Goal: Transaction & Acquisition: Purchase product/service

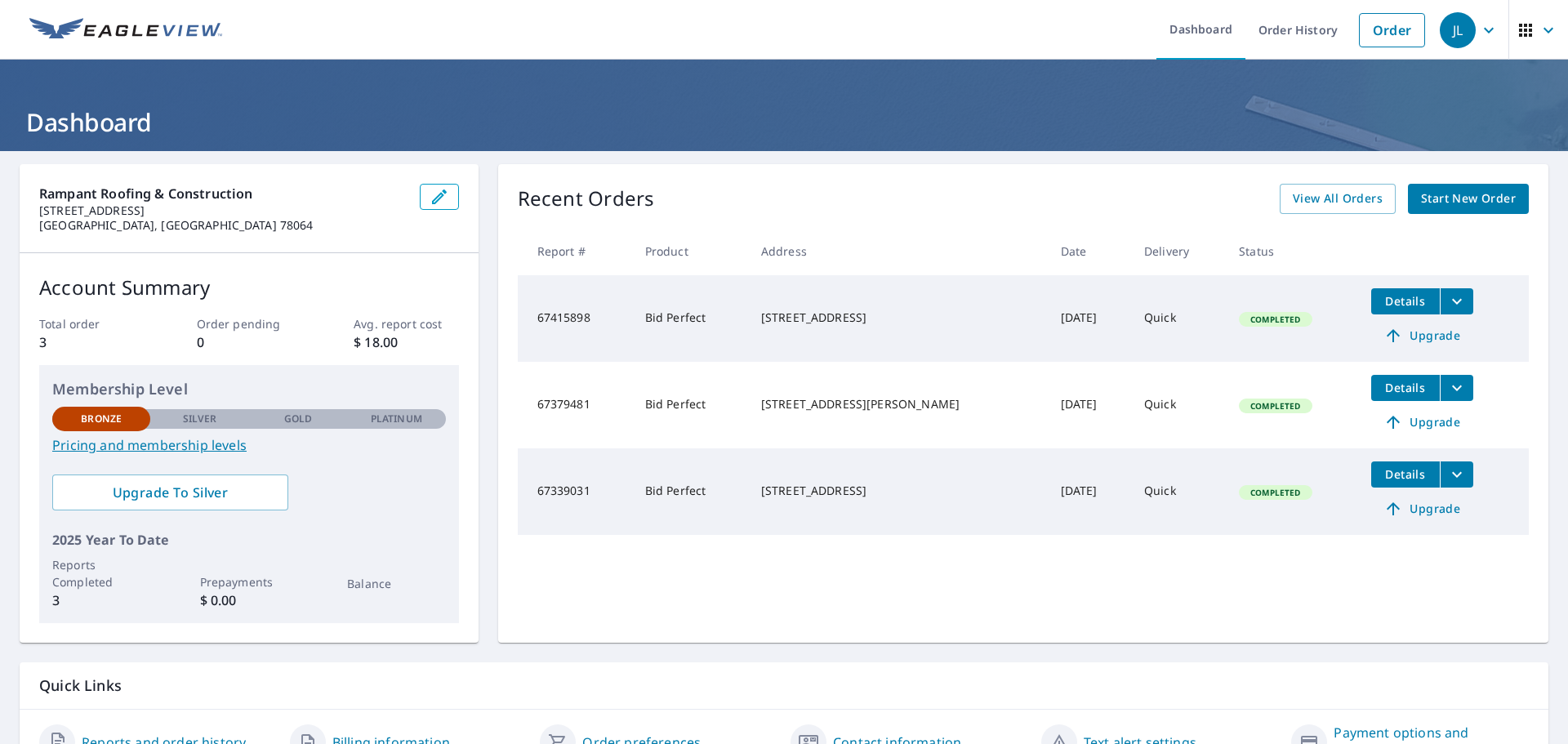
click at [1490, 209] on link "Start New Order" at bounding box center [1468, 198] width 121 height 30
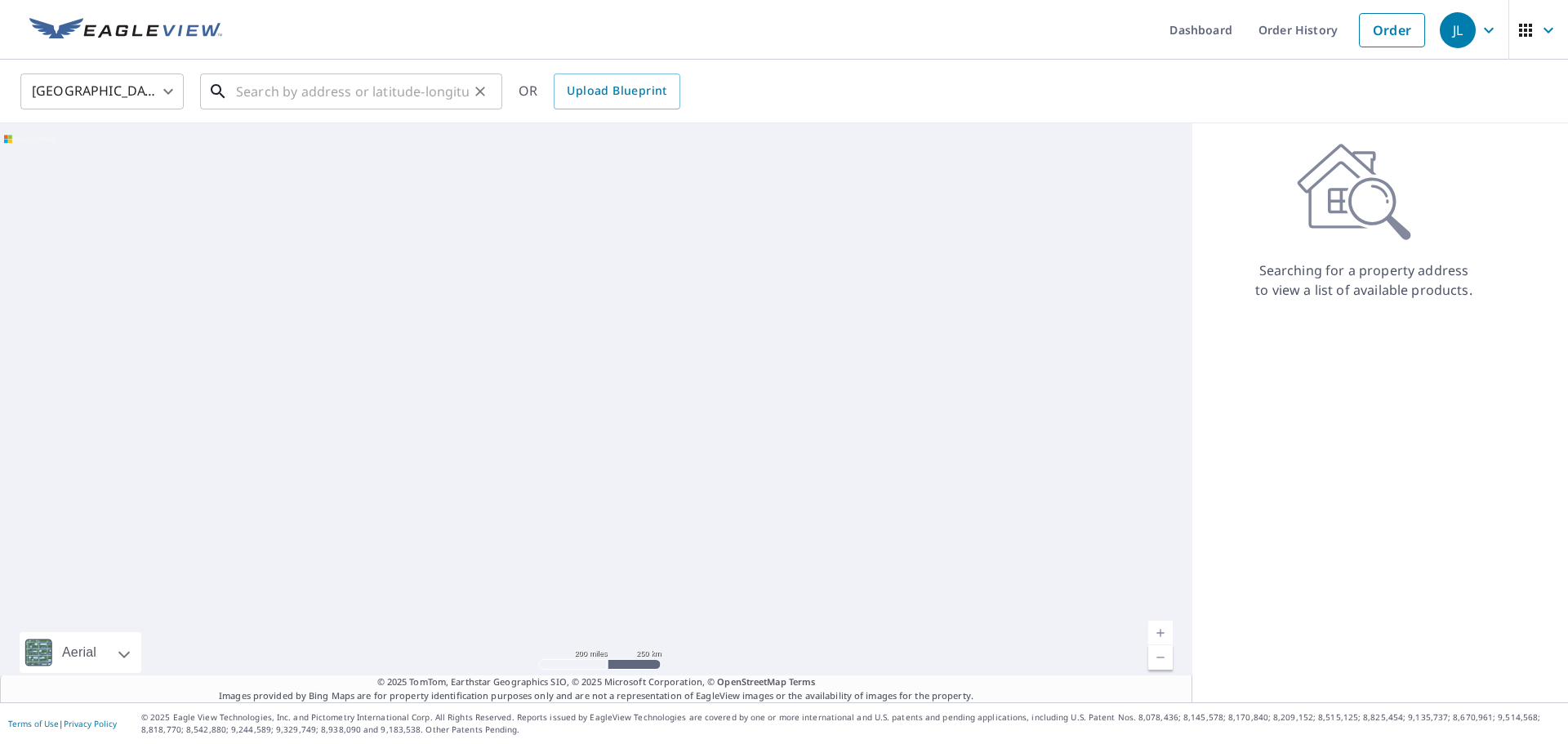
click at [250, 91] on input "text" at bounding box center [352, 91] width 233 height 46
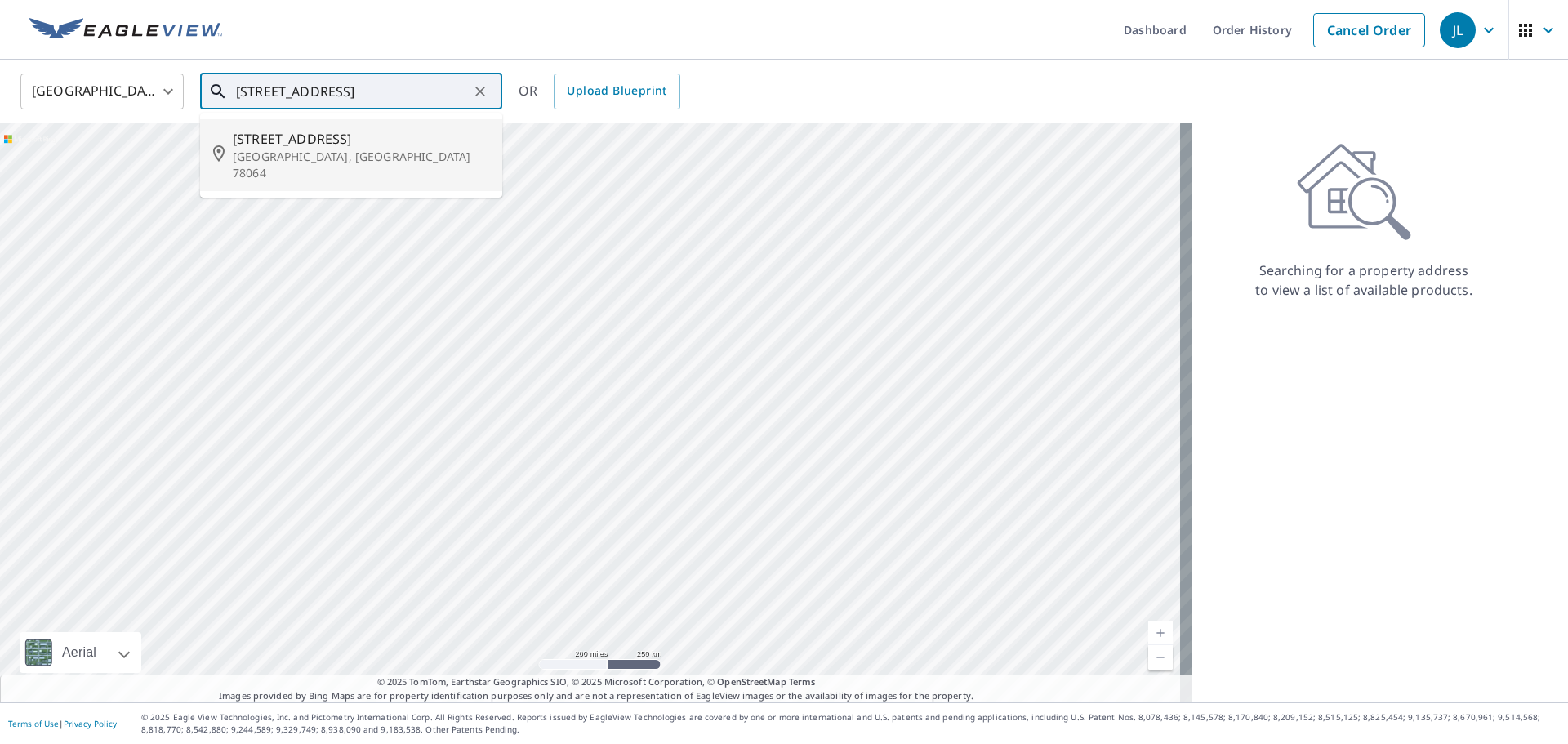
click at [324, 145] on span "[STREET_ADDRESS]" at bounding box center [361, 138] width 257 height 20
type input "[STREET_ADDRESS]"
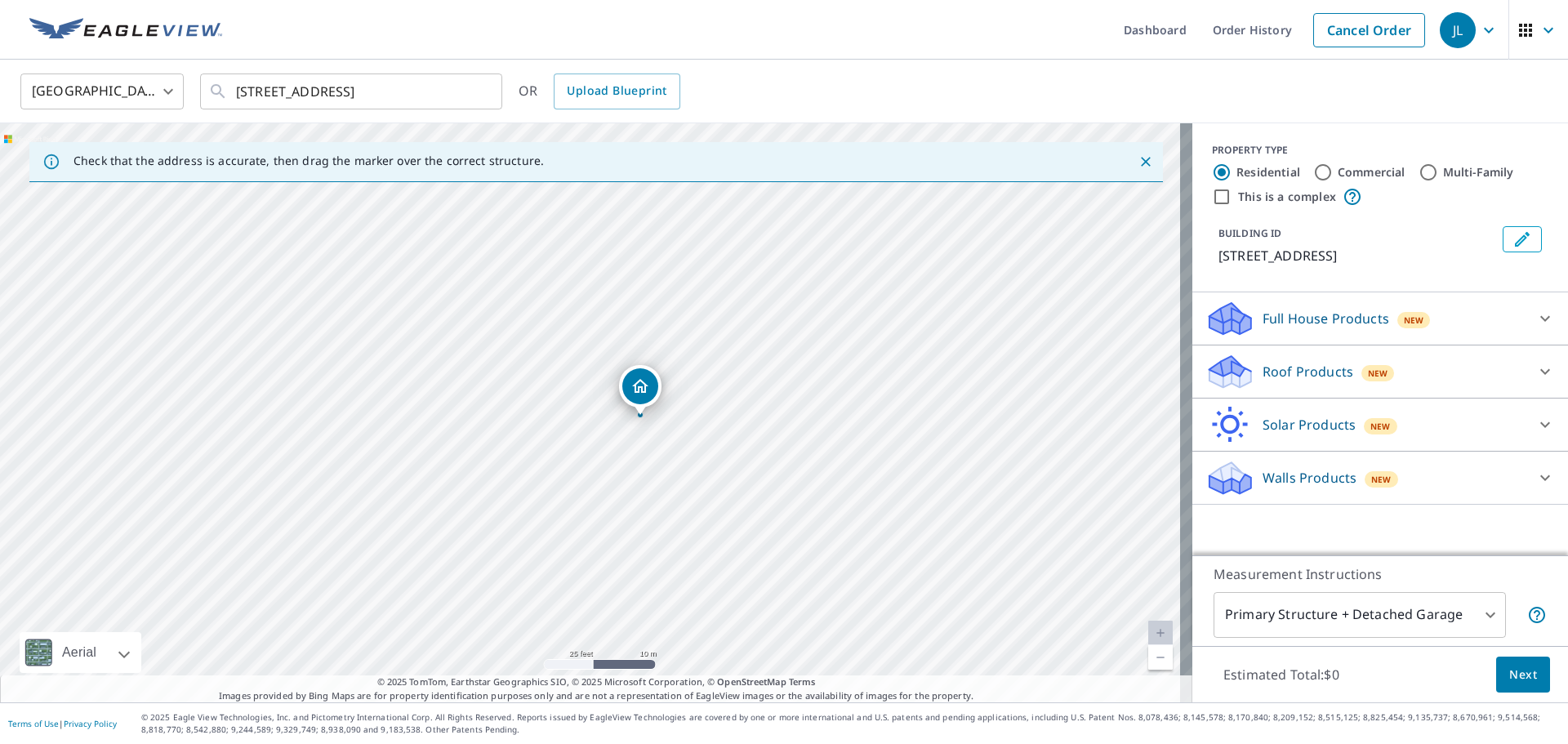
drag, startPoint x: 591, startPoint y: 412, endPoint x: 640, endPoint y: 417, distance: 49.3
click at [1333, 376] on p "Roof Products" at bounding box center [1307, 372] width 90 height 20
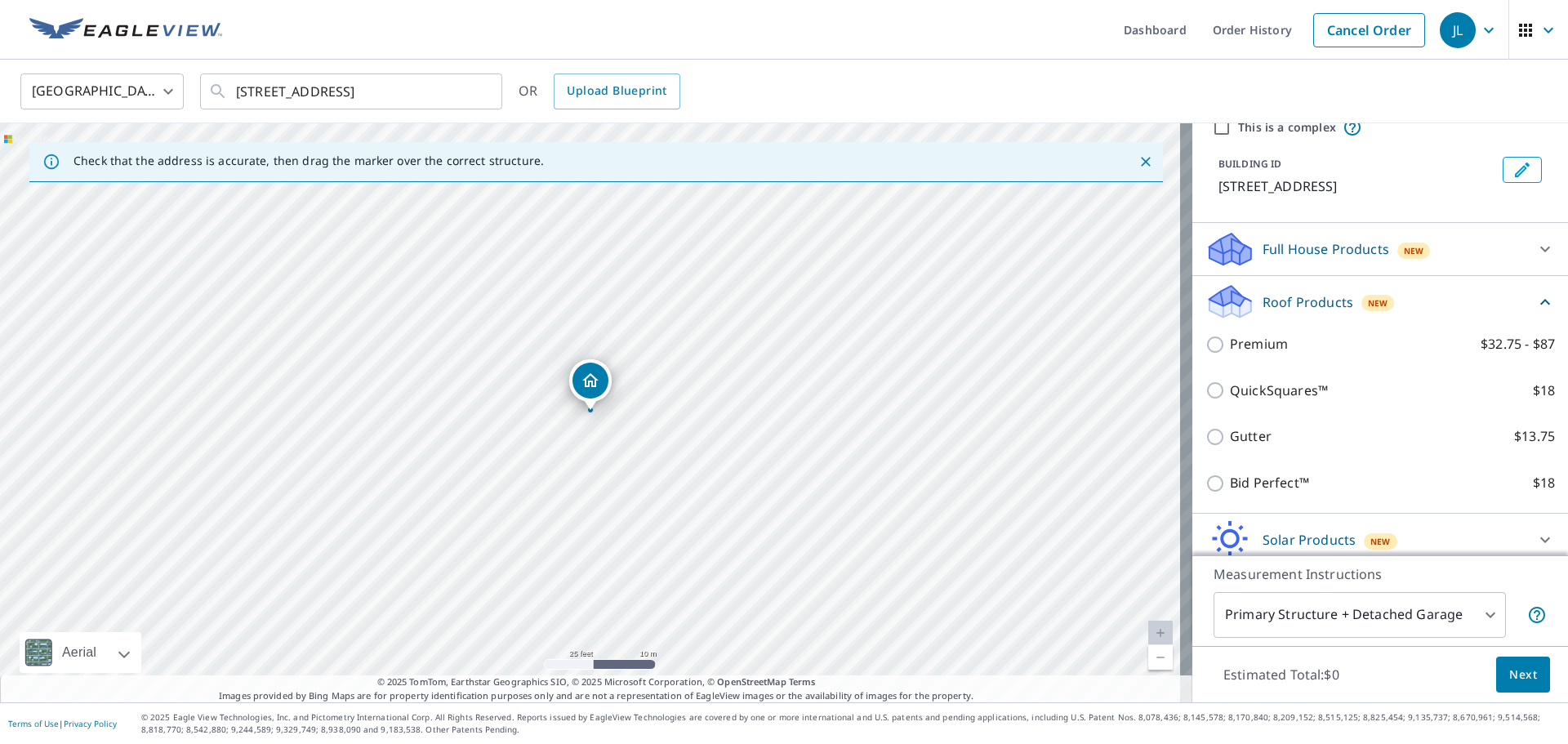
scroll to position [134, 0]
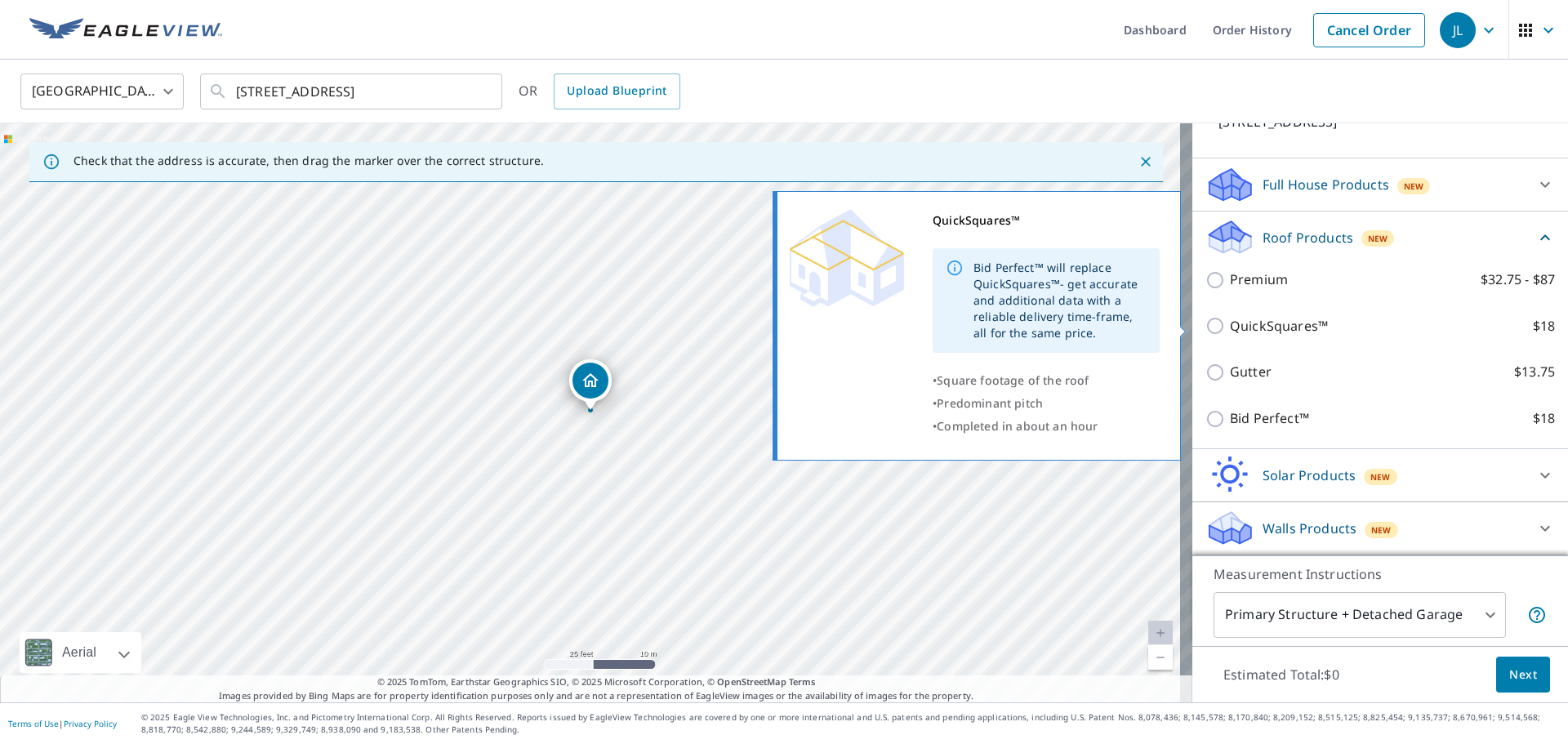
click at [1207, 327] on input "QuickSquares™ $18" at bounding box center [1218, 325] width 24 height 20
checkbox input "true"
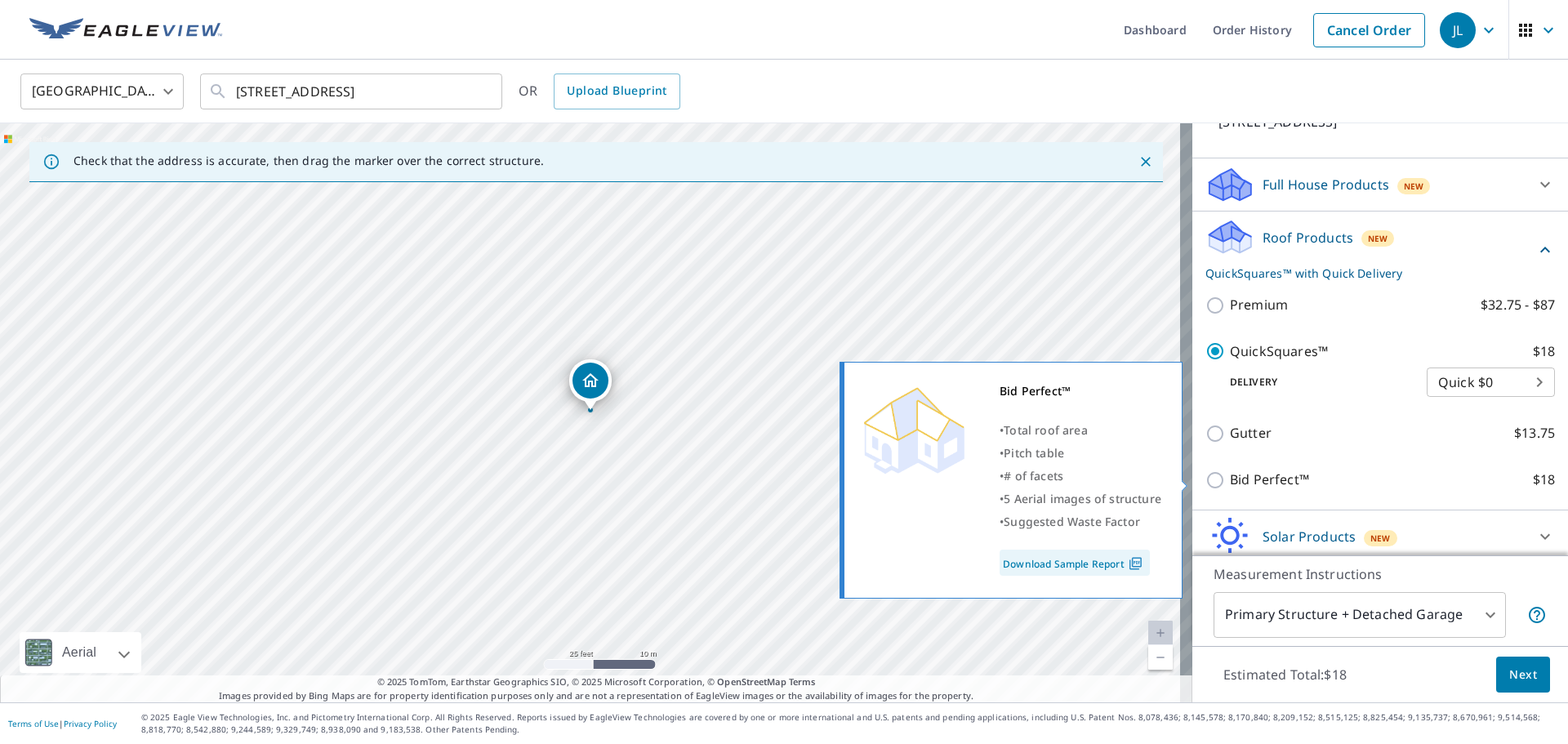
click at [1205, 487] on input "Bid Perfect™ $18" at bounding box center [1218, 480] width 24 height 20
checkbox input "true"
checkbox input "false"
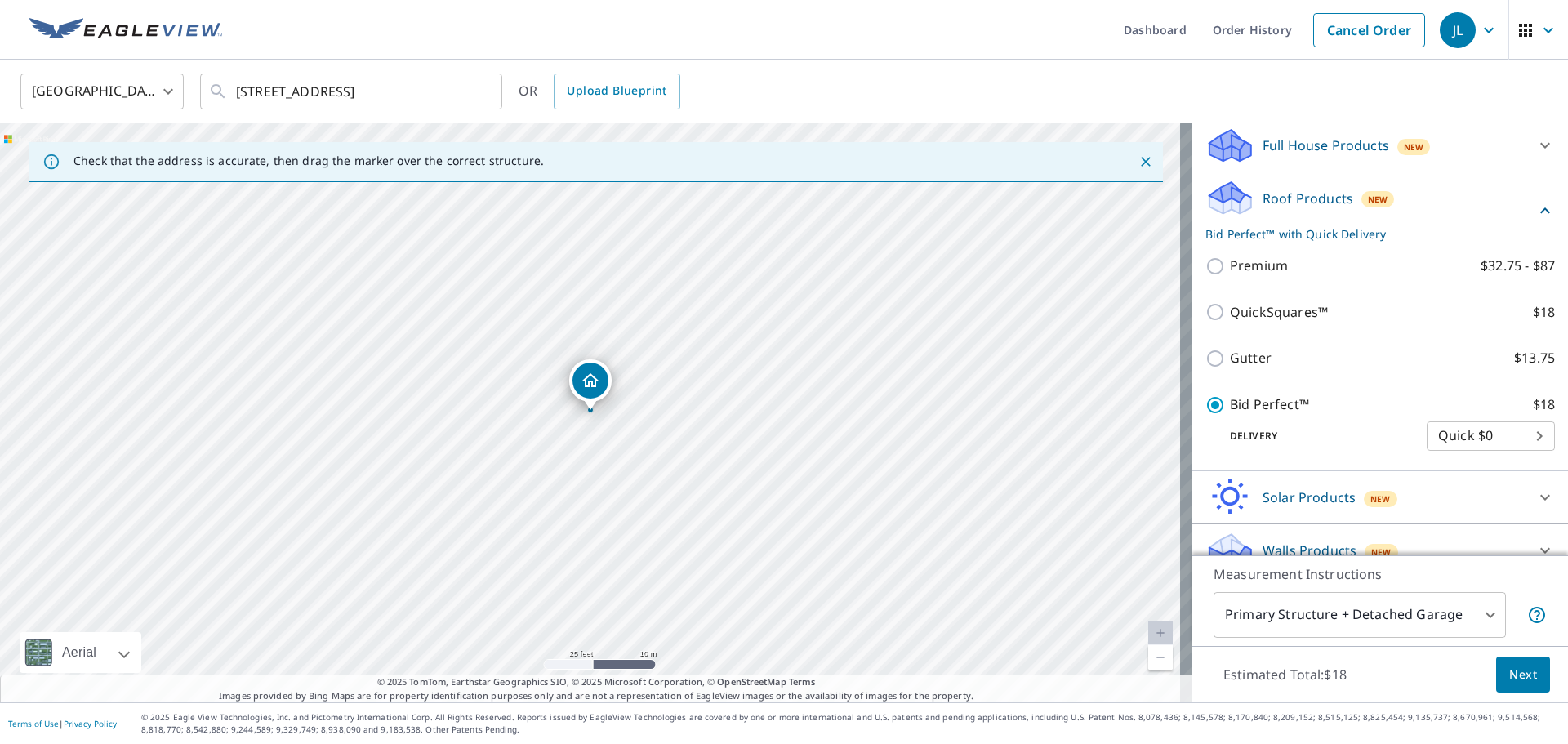
scroll to position [195, 0]
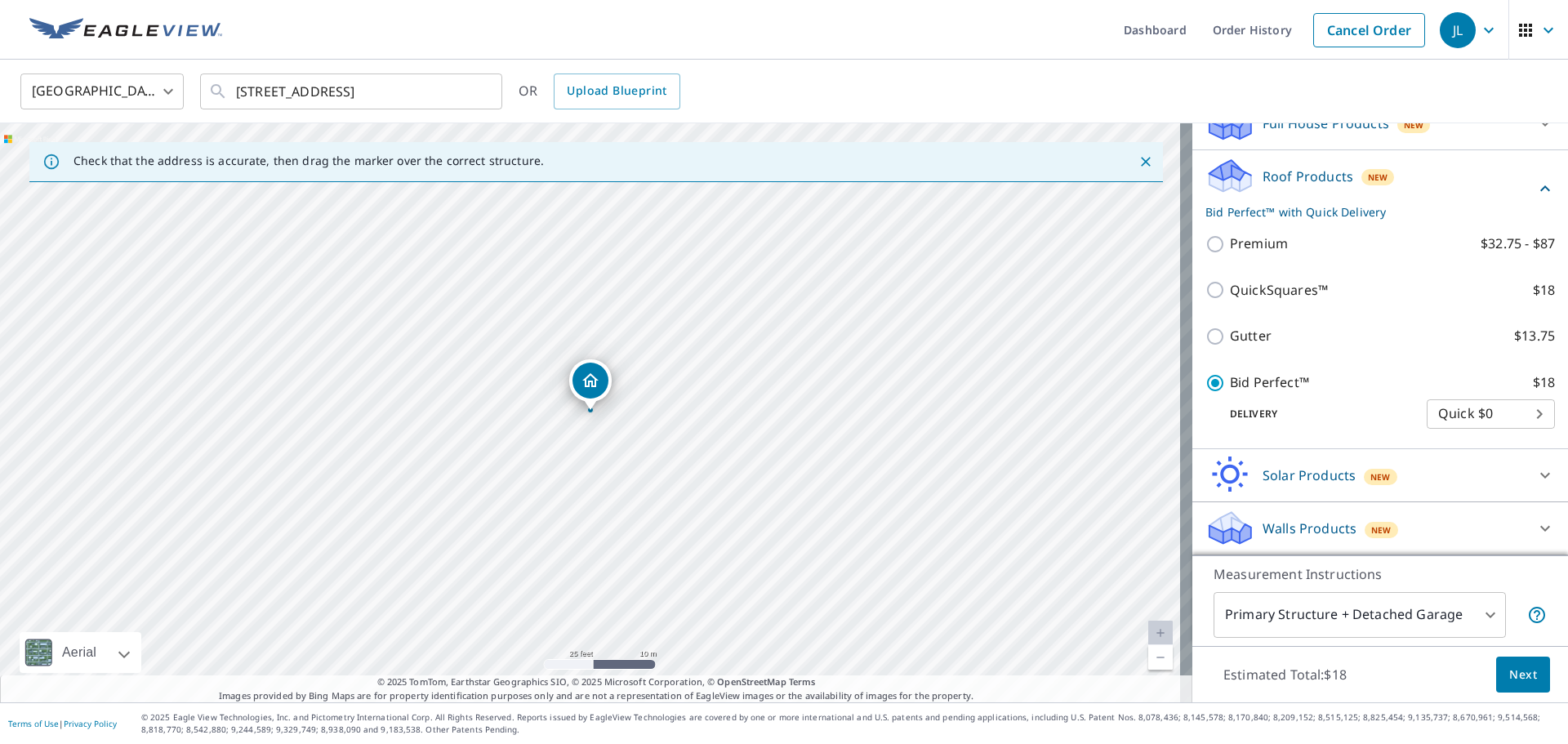
click at [1528, 676] on button "Next" at bounding box center [1523, 675] width 54 height 37
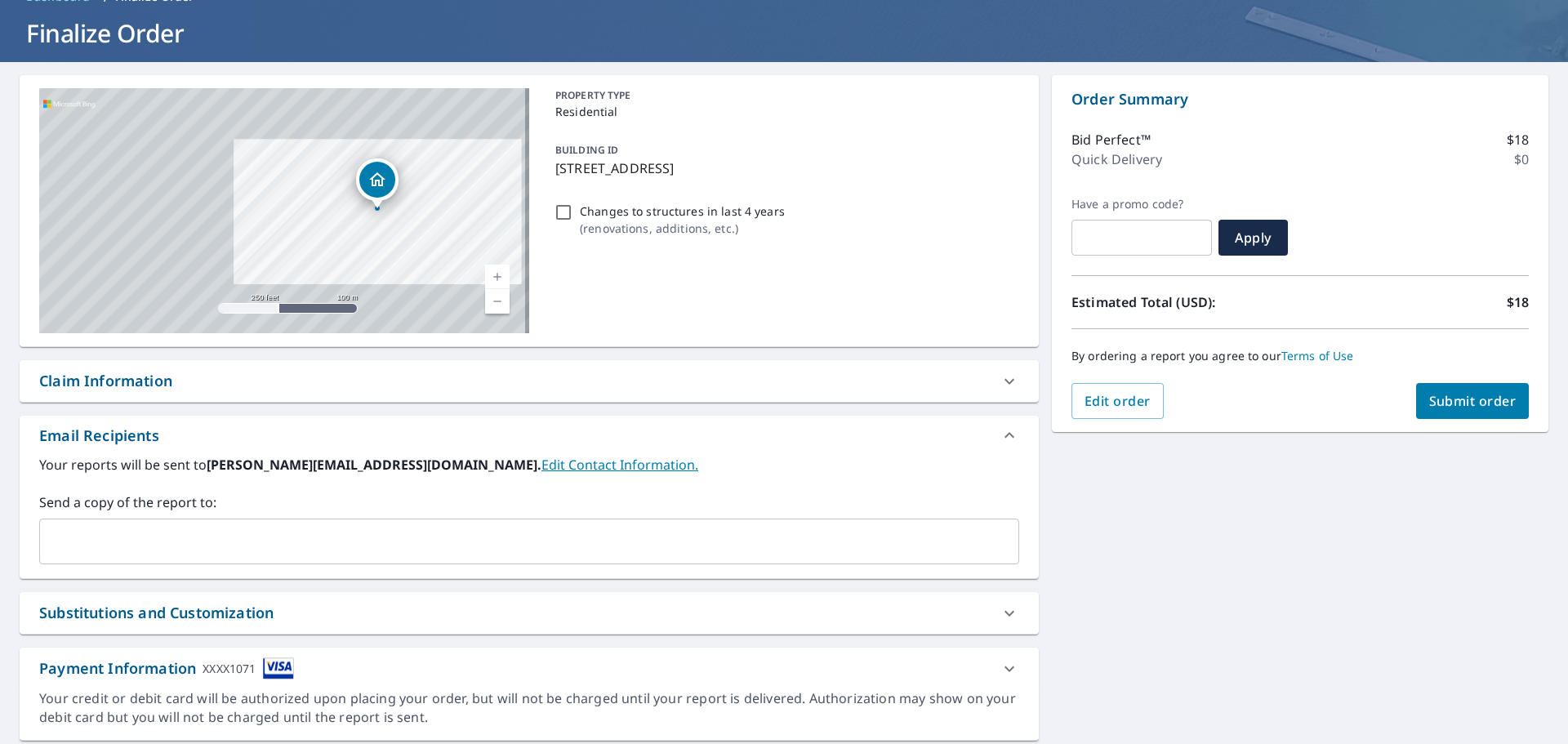
scroll to position [140, 0]
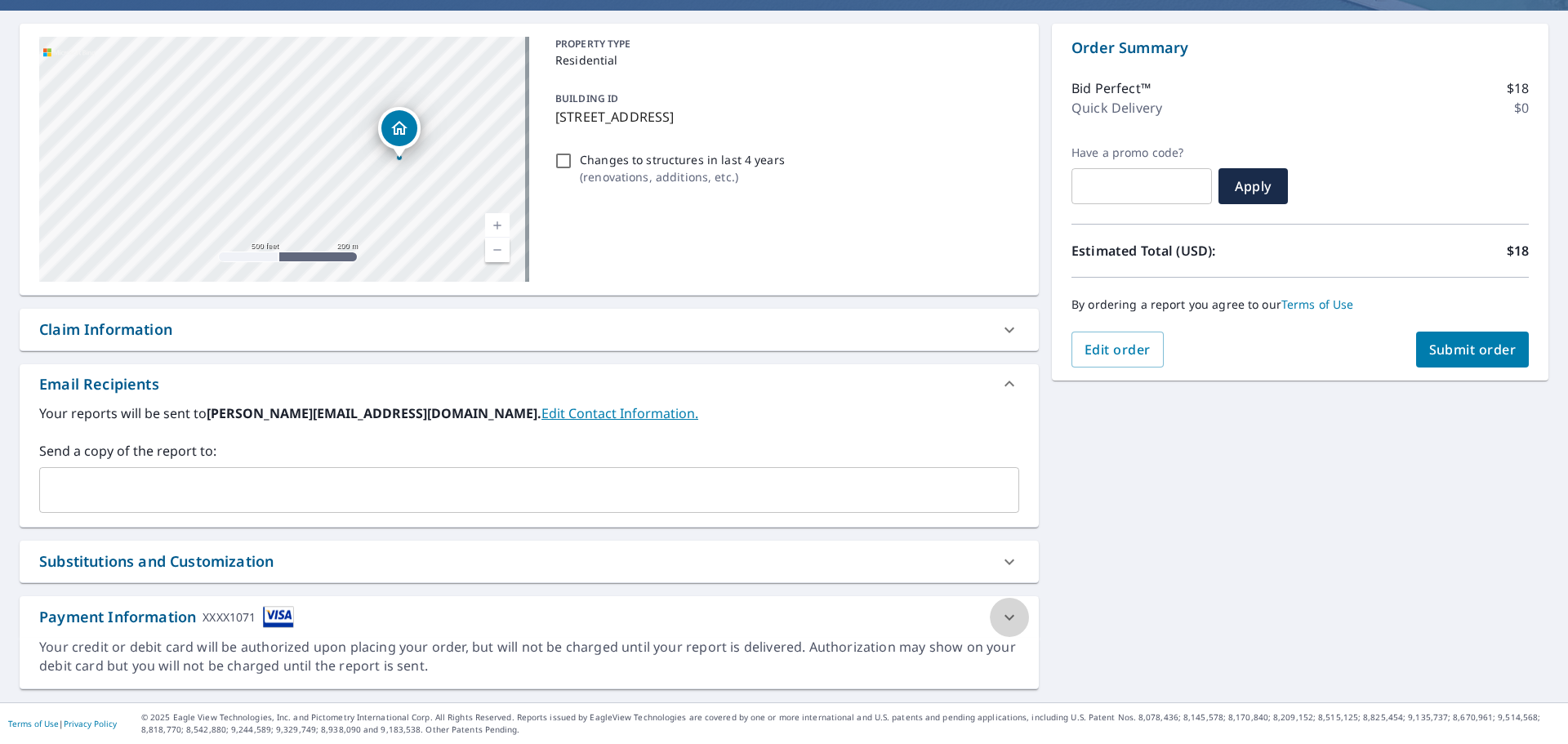
click at [1005, 620] on icon at bounding box center [1009, 617] width 20 height 20
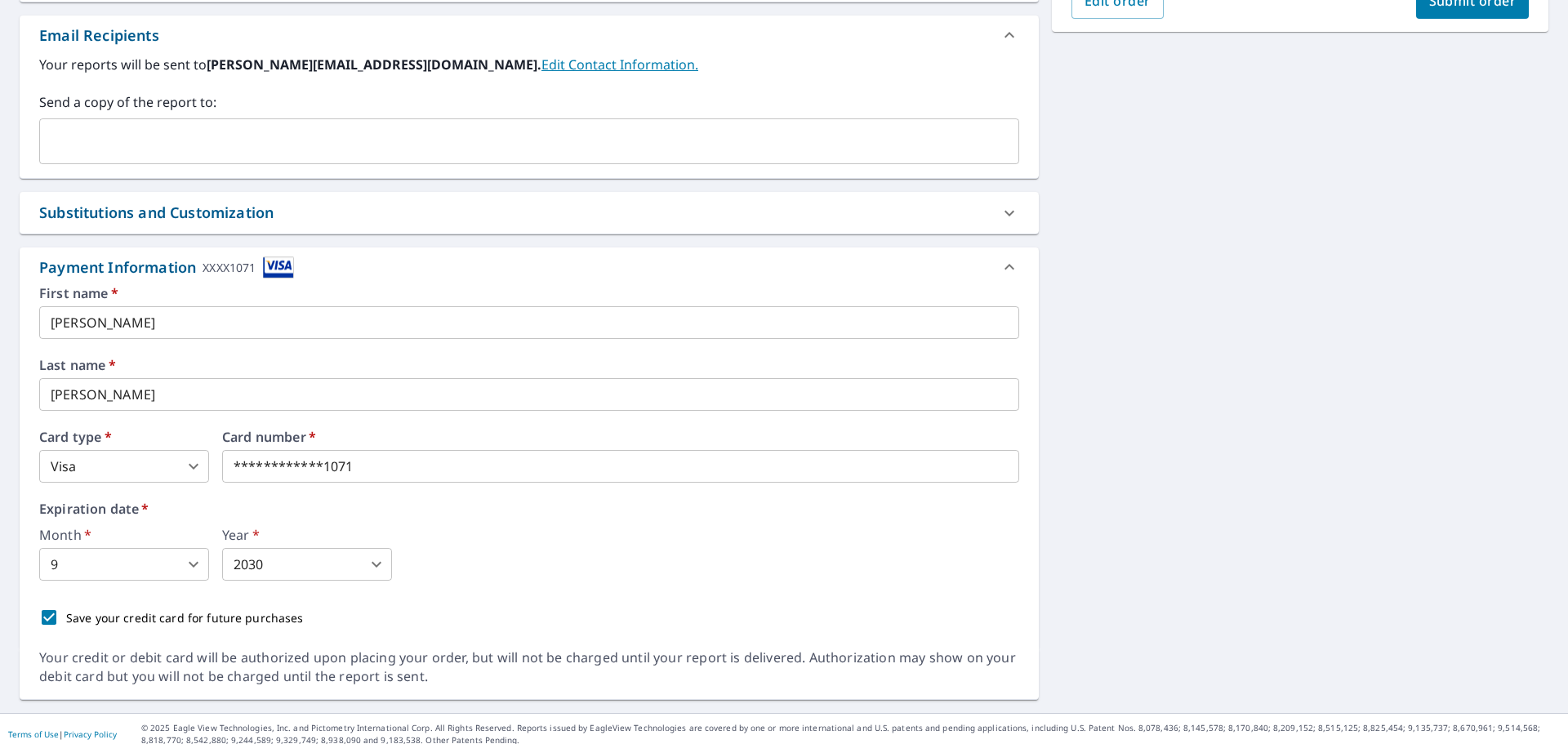
scroll to position [500, 0]
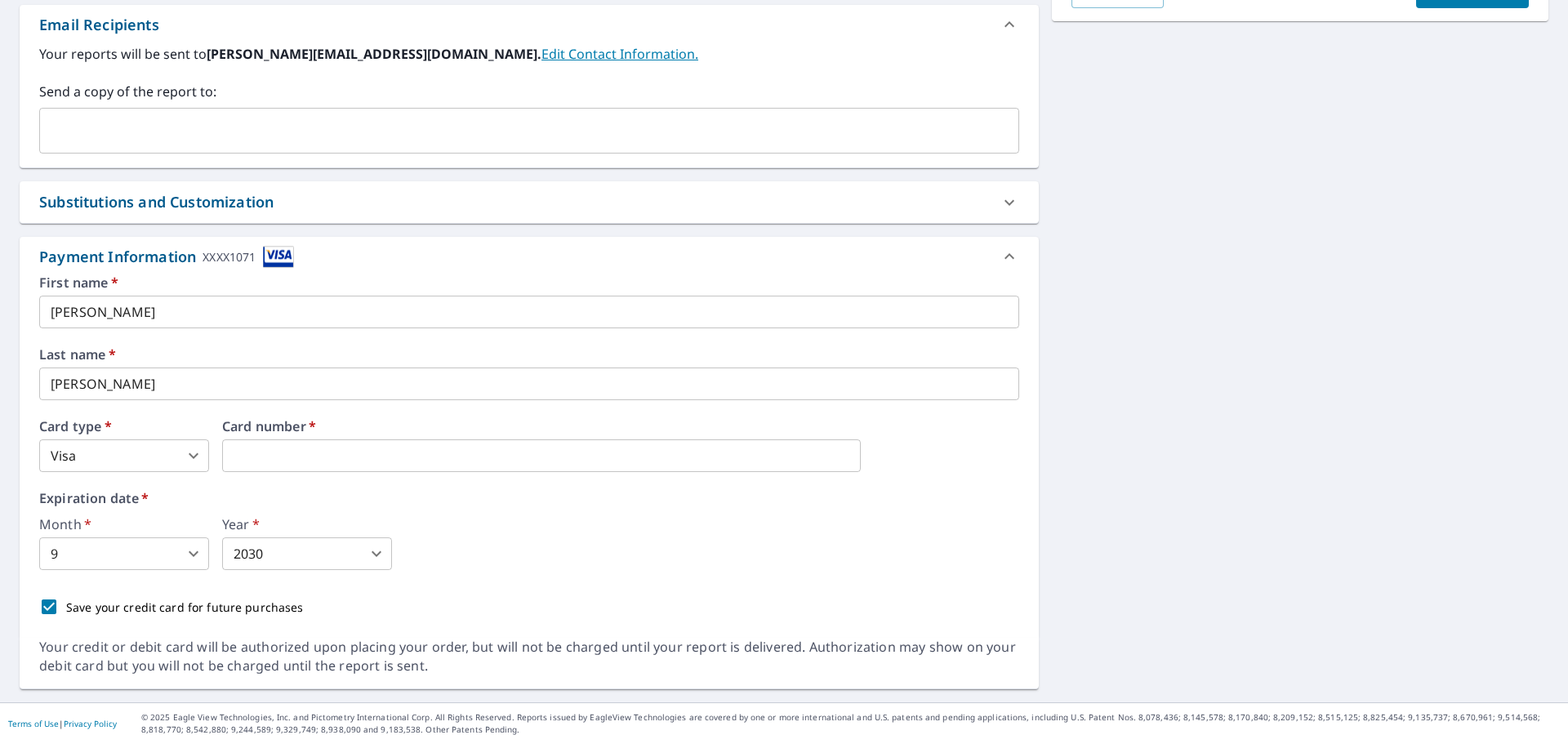
click at [717, 477] on div "First name   * [PERSON_NAME] ​ Last name   * [PERSON_NAME] ​ Card type   * Visa…" at bounding box center [529, 450] width 980 height 348
click at [194, 562] on body "JL JL Dashboard Order History Cancel Order JL Dashboard / Finalize Order Finali…" at bounding box center [784, 372] width 1568 height 744
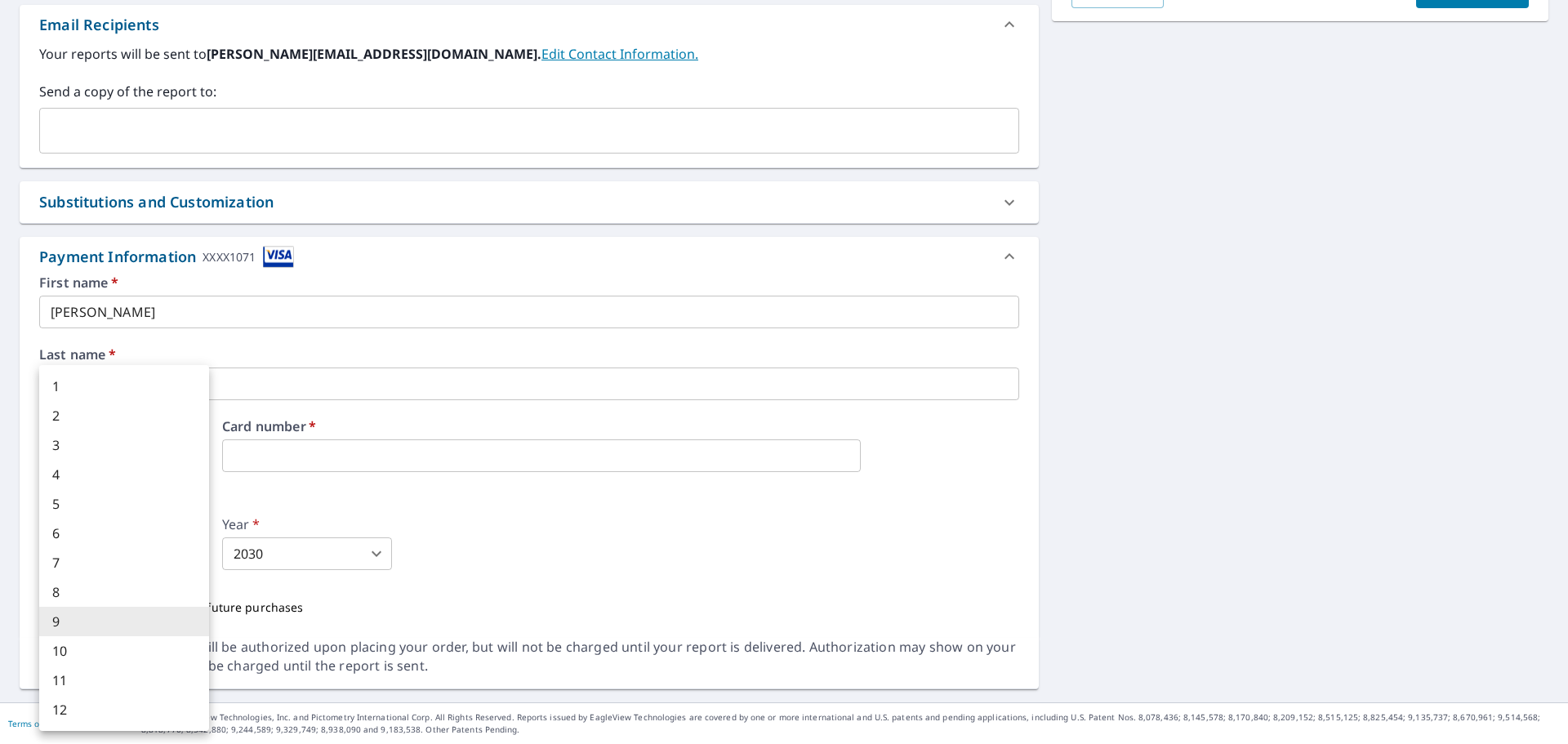
click at [122, 659] on li "10" at bounding box center [123, 651] width 170 height 30
type input "10"
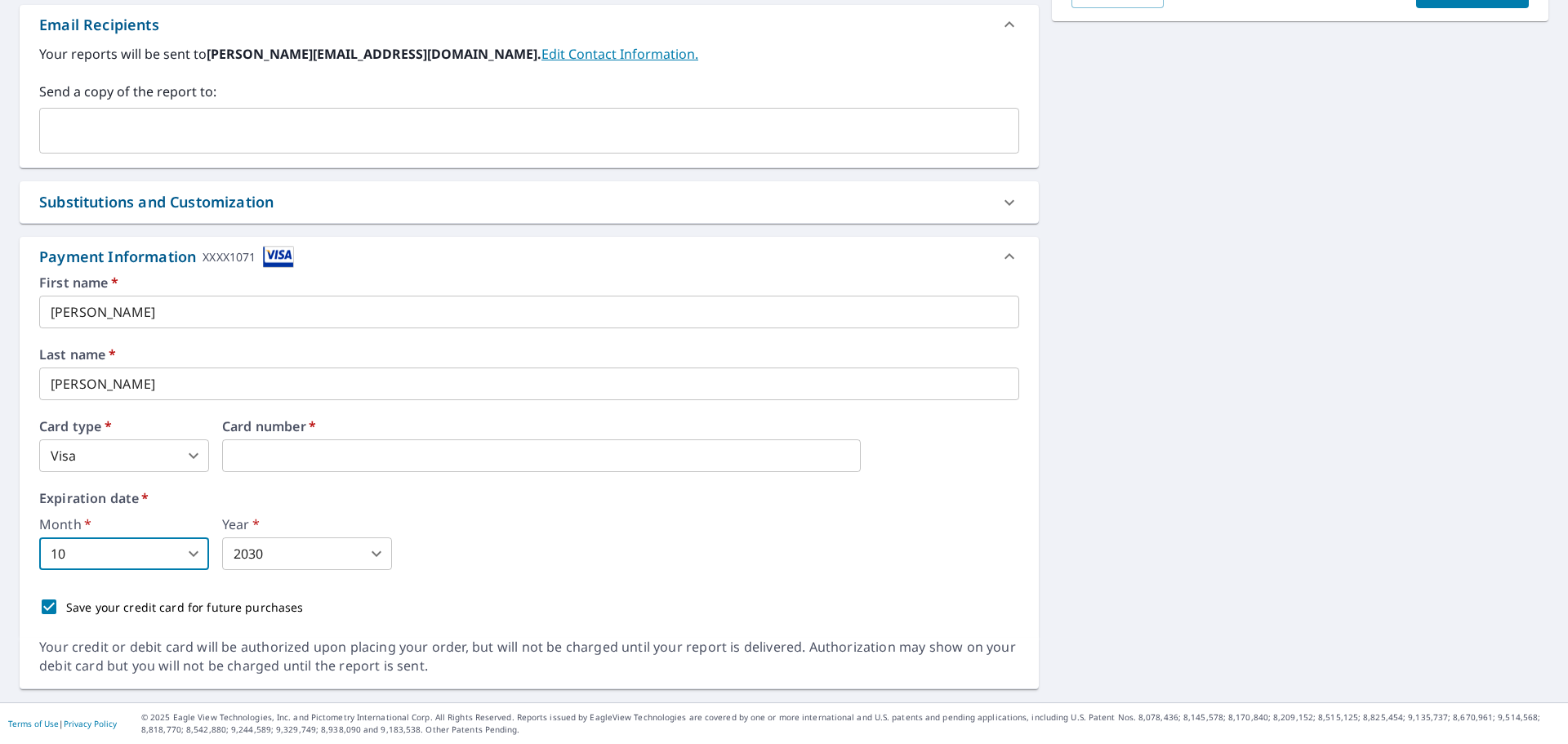
click at [684, 566] on div "Month   * 10 10 ​ Year   * 2030 2030 ​" at bounding box center [529, 544] width 980 height 52
click at [550, 495] on label "Expiration date   *" at bounding box center [529, 498] width 980 height 13
click at [1309, 407] on div "[STREET_ADDRESS] Aerial Road A standard road map Aerial A detailed look from ab…" at bounding box center [784, 177] width 1568 height 1051
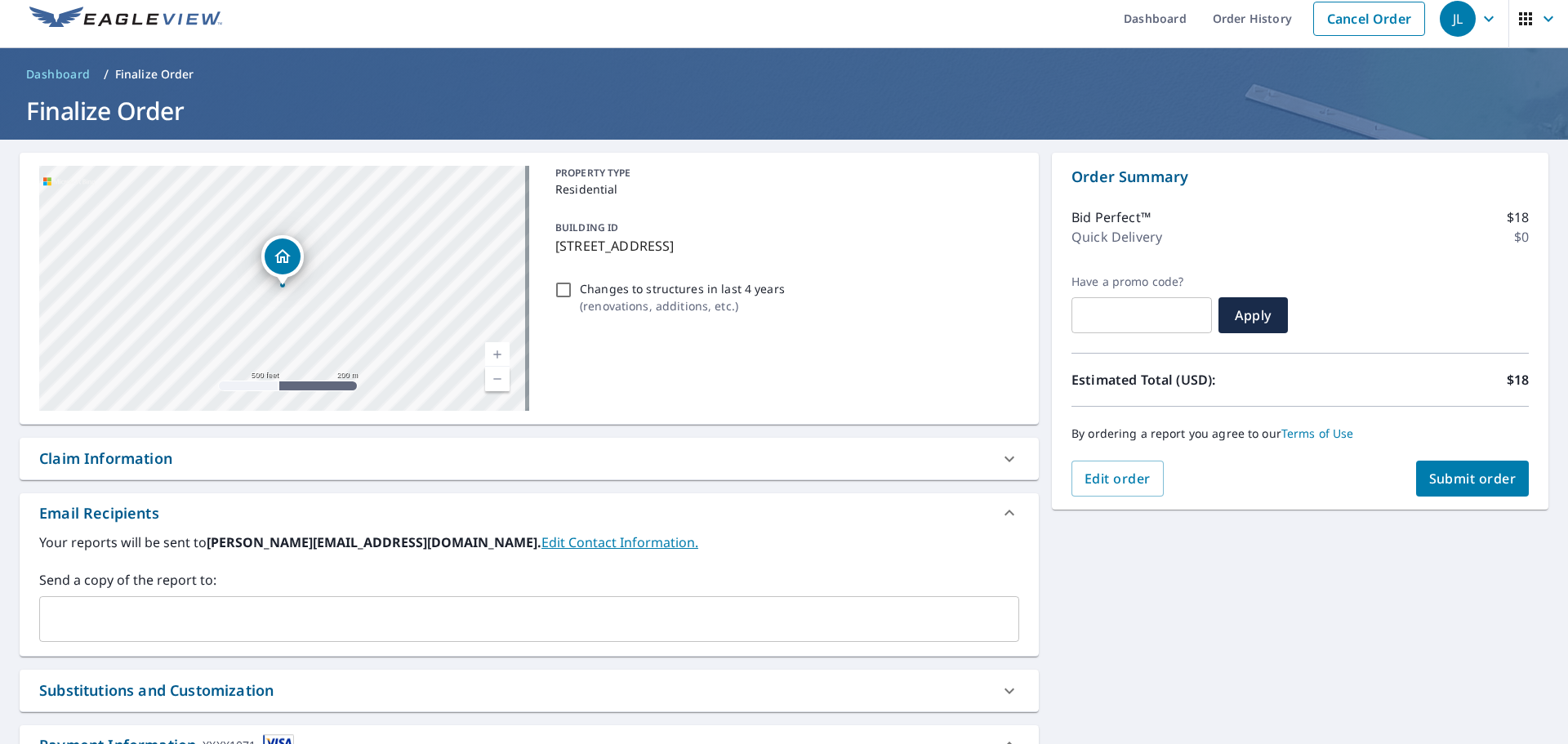
scroll to position [10, 0]
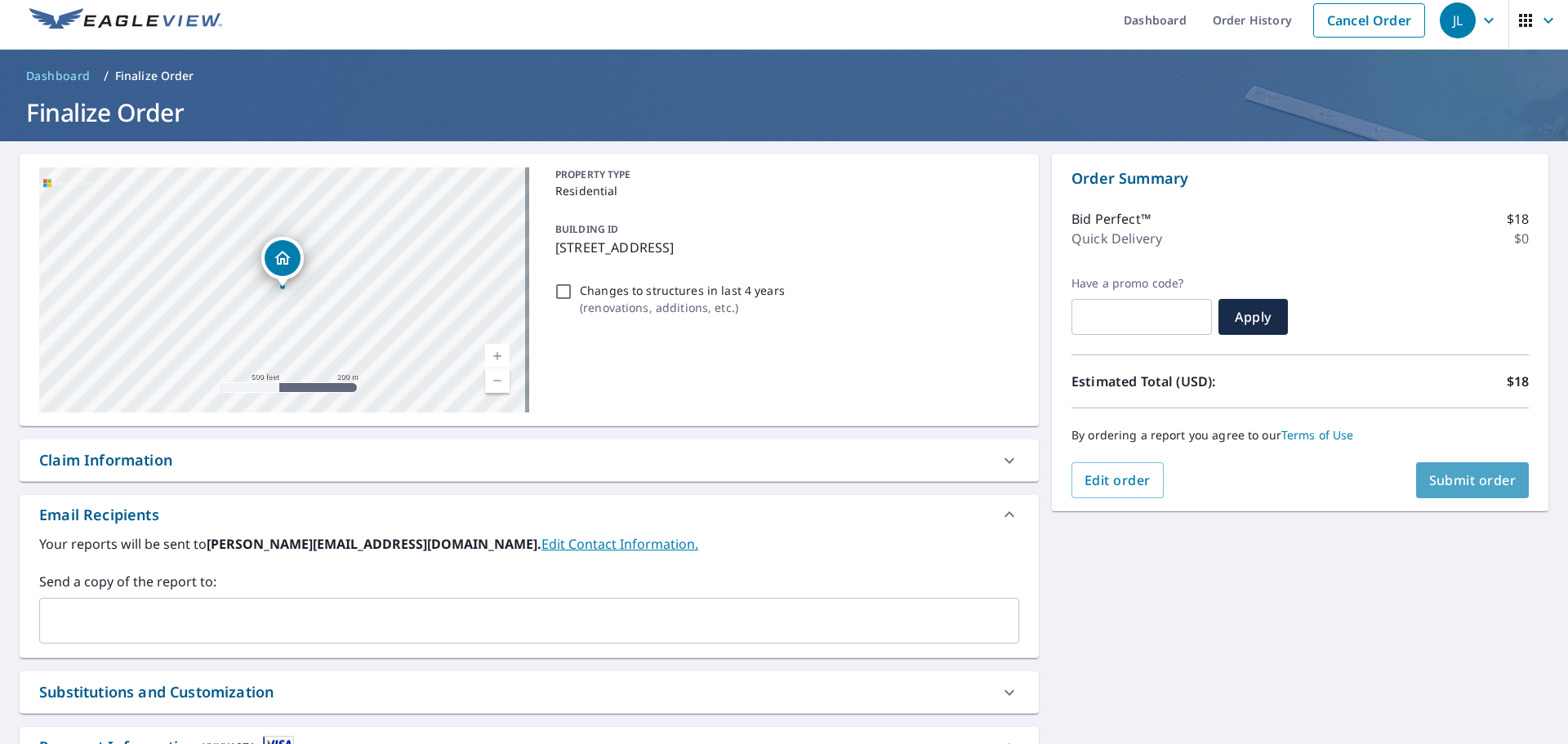
click at [1454, 479] on span "Submit order" at bounding box center [1472, 480] width 87 height 18
